Goal: Book appointment/travel/reservation

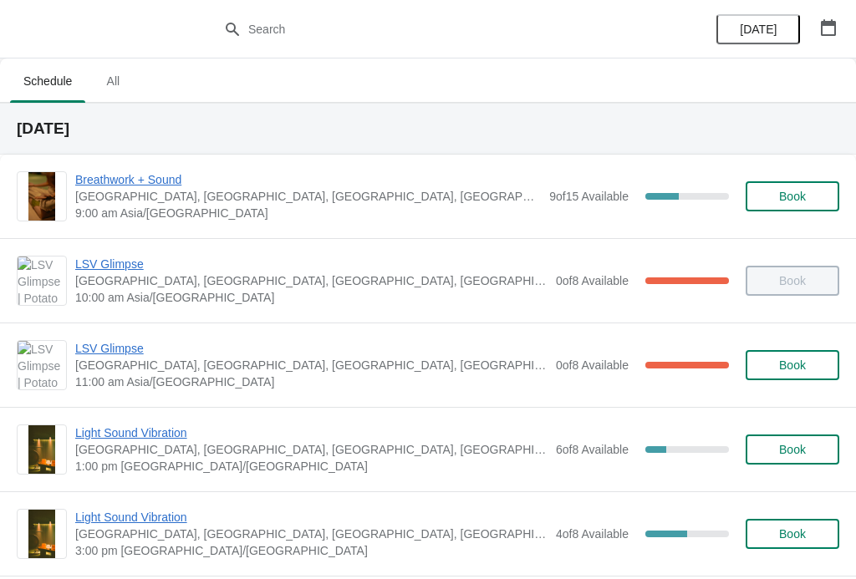
click at [804, 453] on span "Book" at bounding box center [792, 449] width 27 height 13
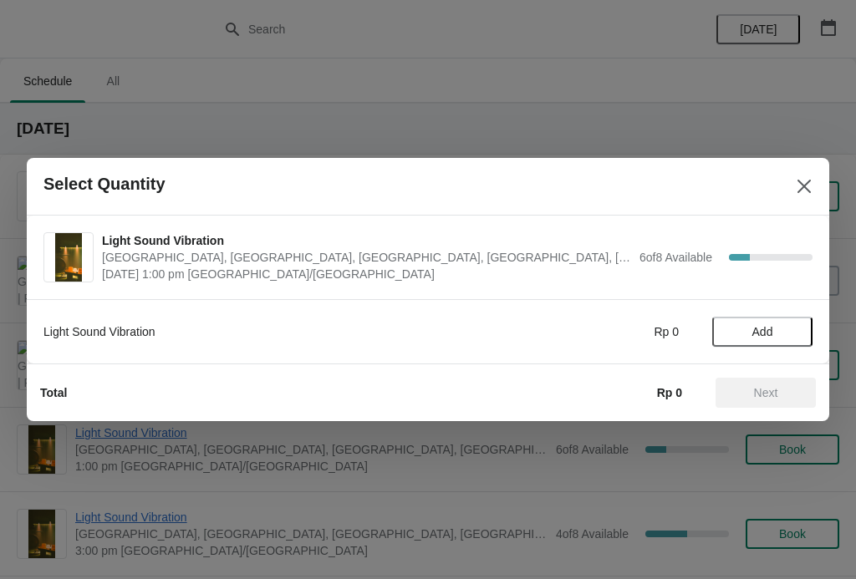
click at [781, 326] on span "Add" at bounding box center [762, 331] width 70 height 13
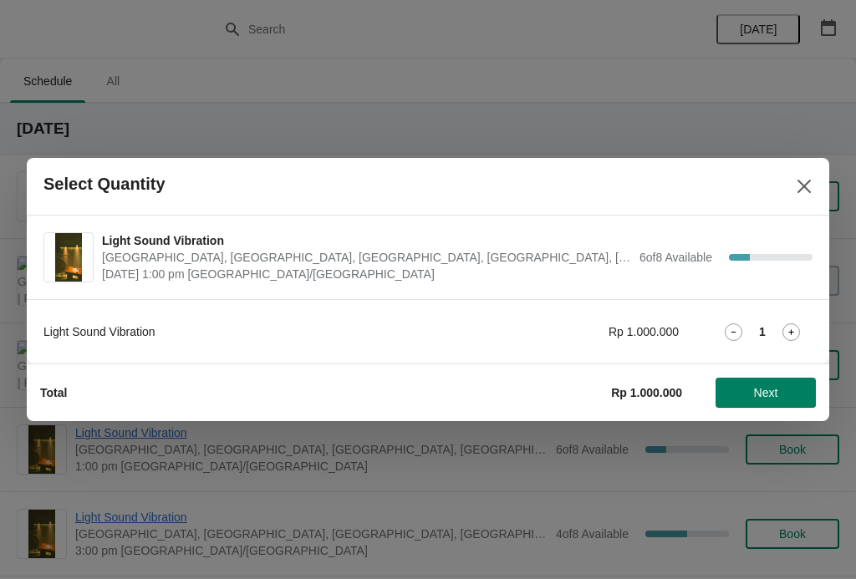
click at [792, 324] on icon at bounding box center [791, 332] width 18 height 18
click at [773, 387] on span "Next" at bounding box center [766, 392] width 24 height 13
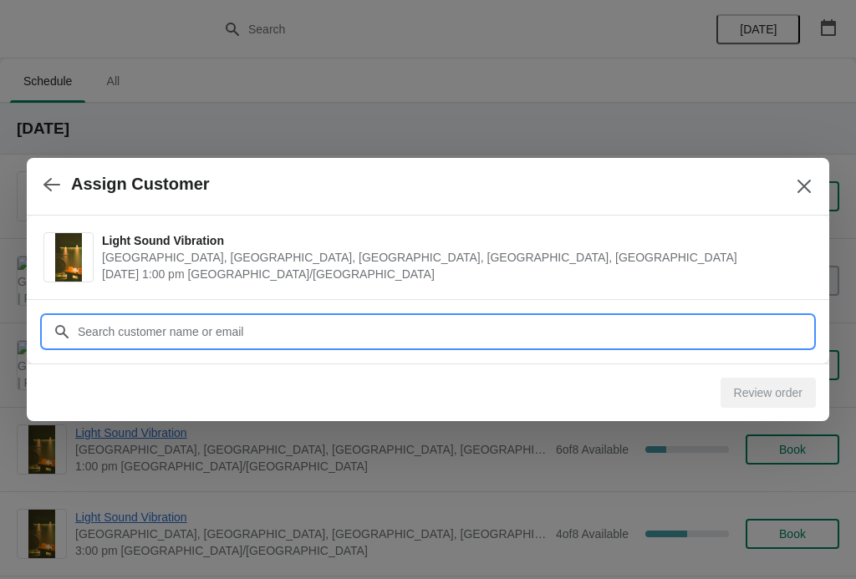
click at [94, 328] on input "Customer" at bounding box center [445, 332] width 736 height 30
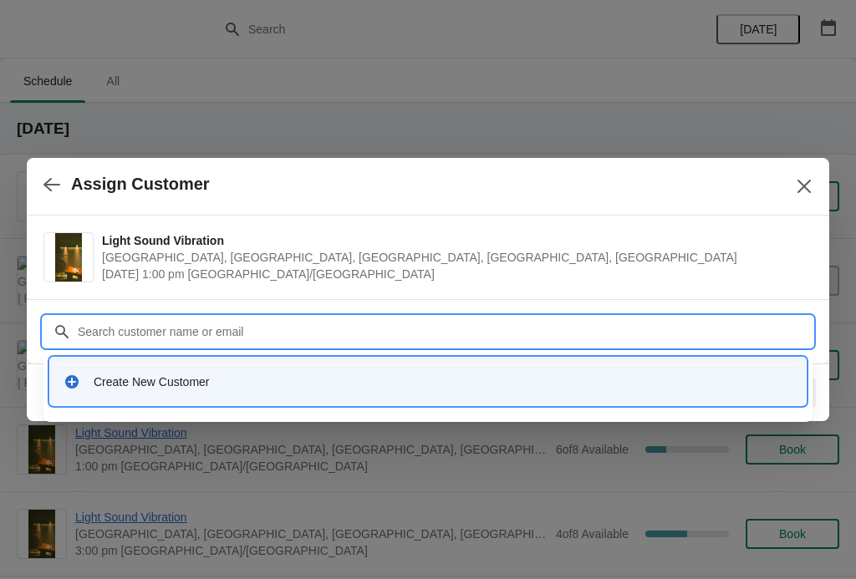
click at [112, 399] on div "Create New Customer" at bounding box center [428, 382] width 756 height 48
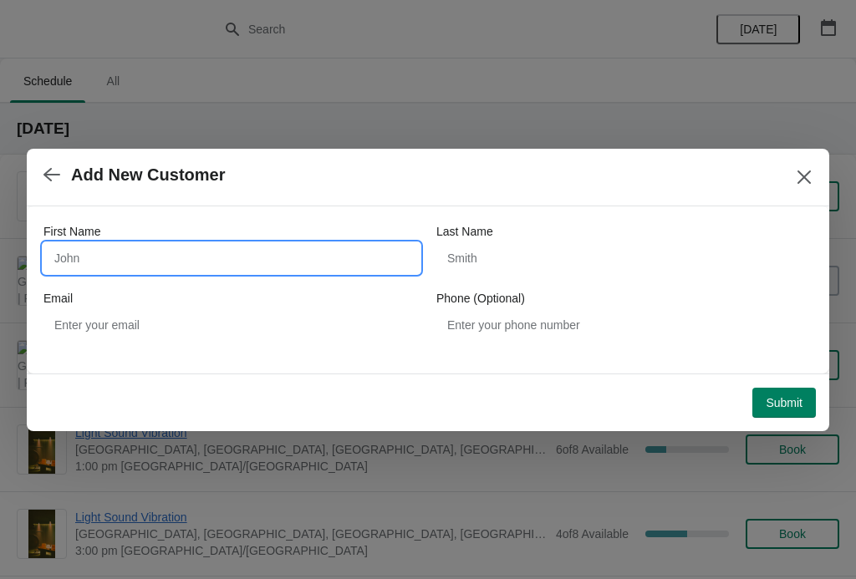
click at [227, 244] on input "First Name" at bounding box center [231, 258] width 376 height 30
type input "[PERSON_NAME]"
click at [689, 239] on div "Last Name" at bounding box center [624, 231] width 376 height 17
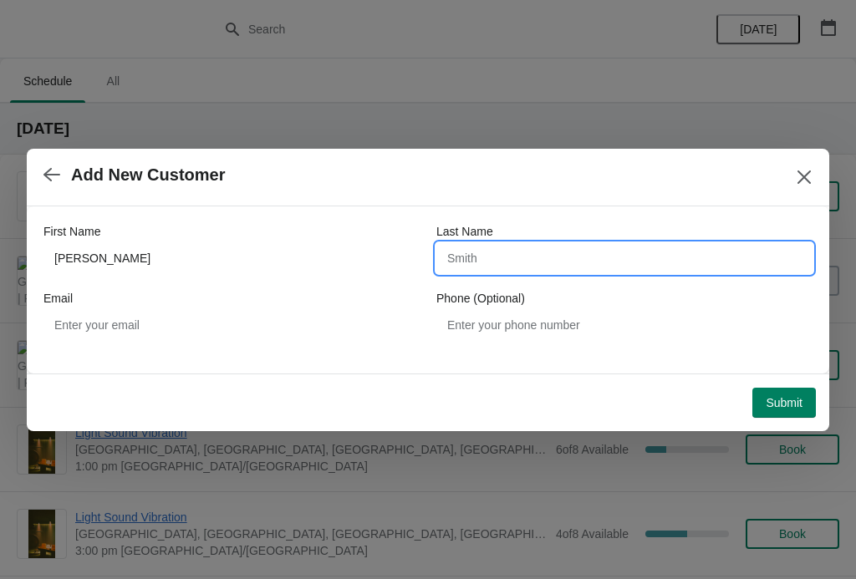
click at [617, 262] on input "Last Name" at bounding box center [624, 258] width 376 height 30
type input "Kolega"
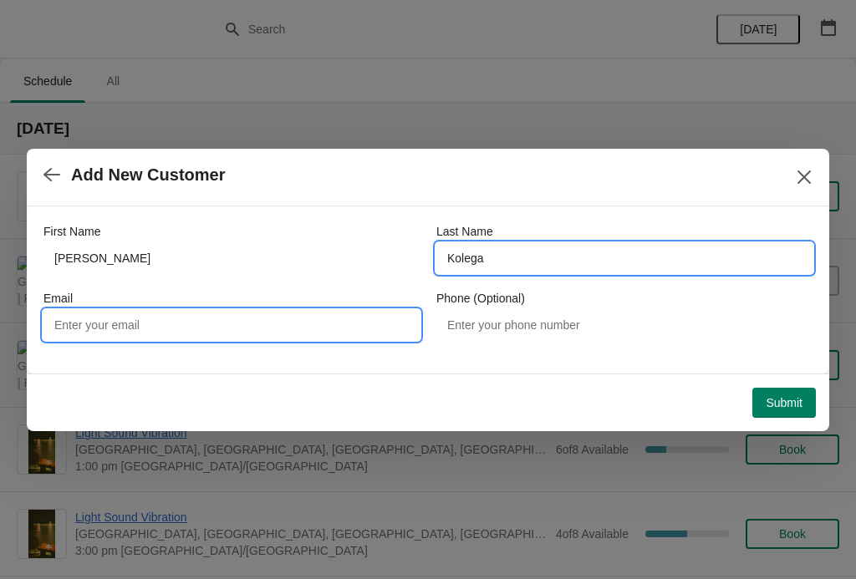
click at [228, 328] on input "Email" at bounding box center [231, 325] width 376 height 30
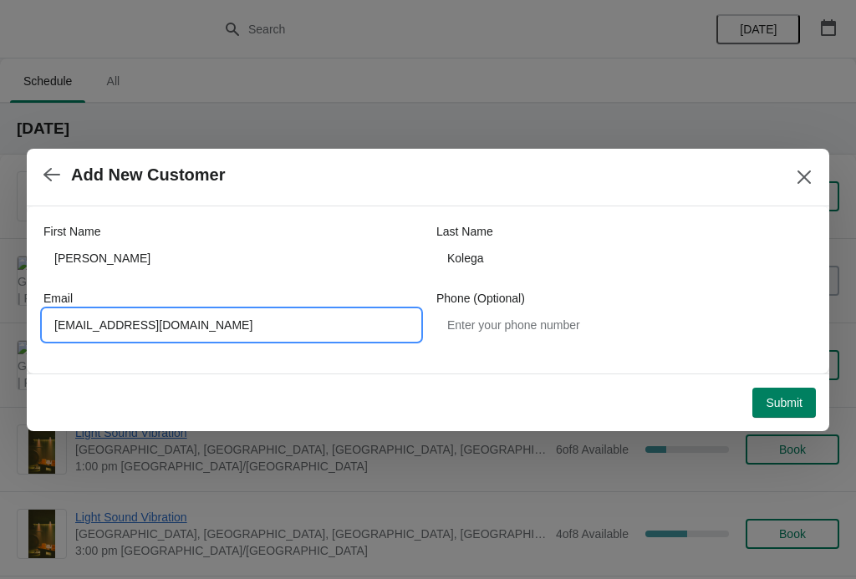
type input "[EMAIL_ADDRESS][DOMAIN_NAME]"
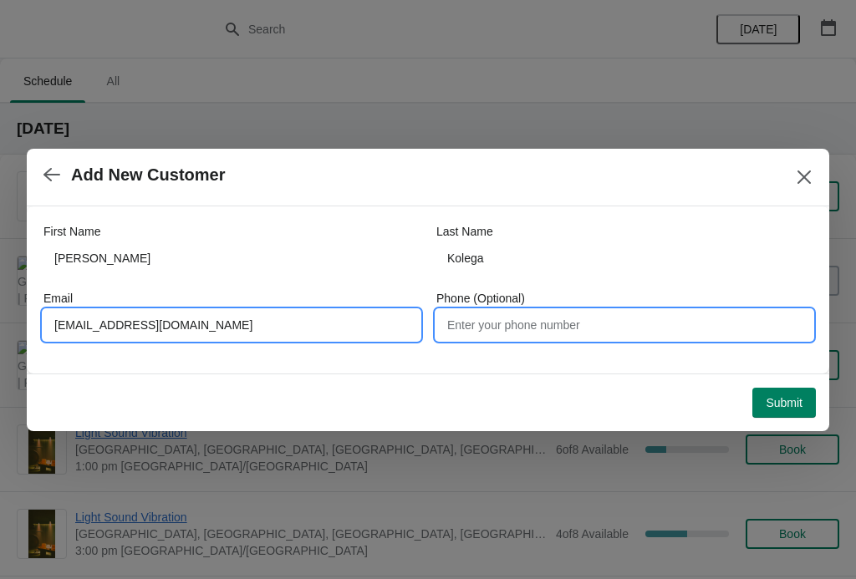
click at [773, 336] on input "Phone (Optional)" at bounding box center [624, 325] width 376 height 30
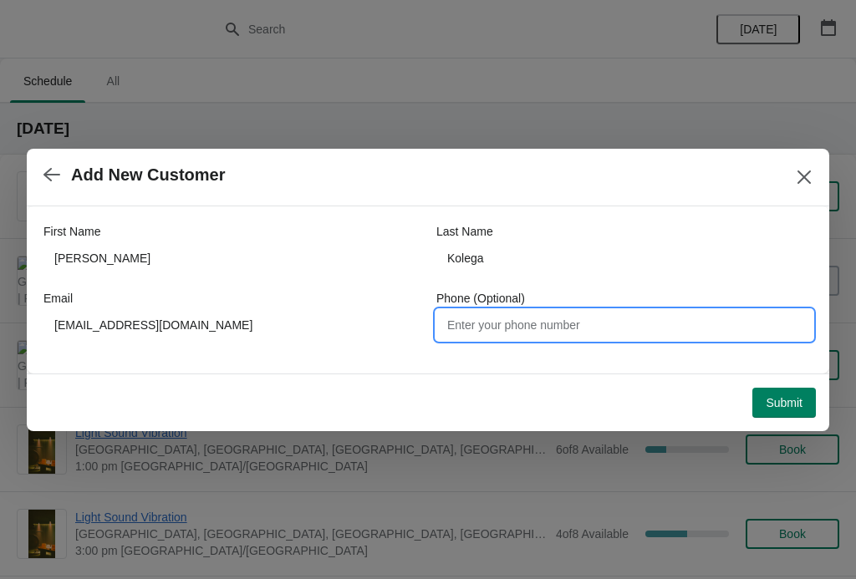
click at [786, 404] on span "Submit" at bounding box center [784, 402] width 37 height 13
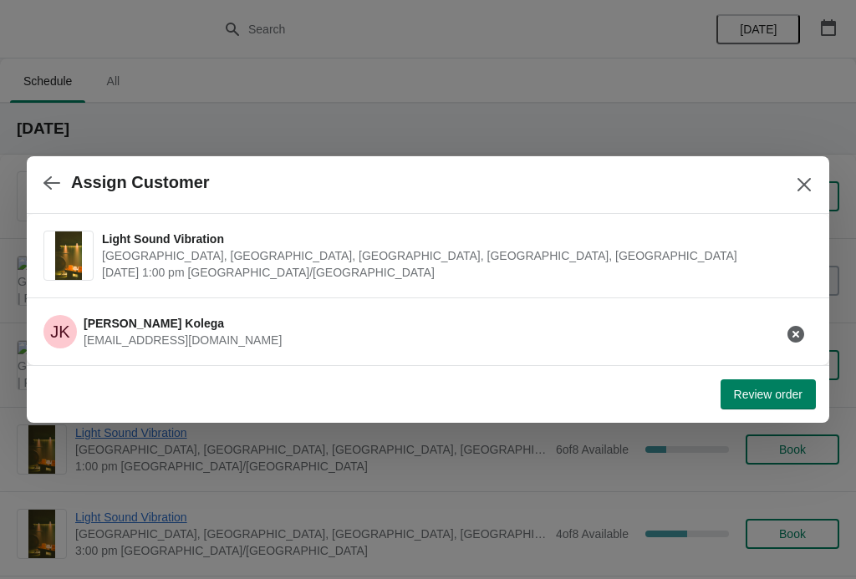
click at [781, 395] on span "Review order" at bounding box center [768, 394] width 69 height 13
